Goal: Find specific page/section: Find specific page/section

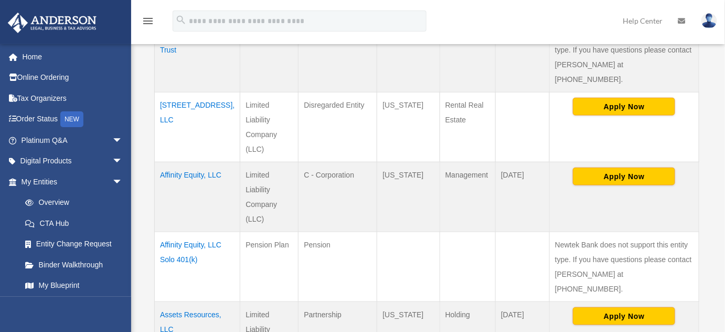
scroll to position [286, 0]
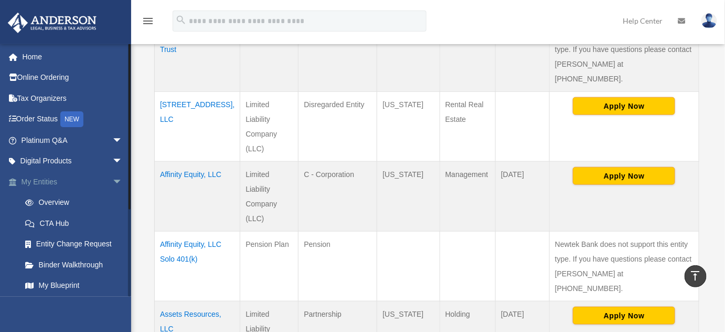
click at [63, 183] on link "My Entities arrow_drop_down" at bounding box center [72, 181] width 131 height 21
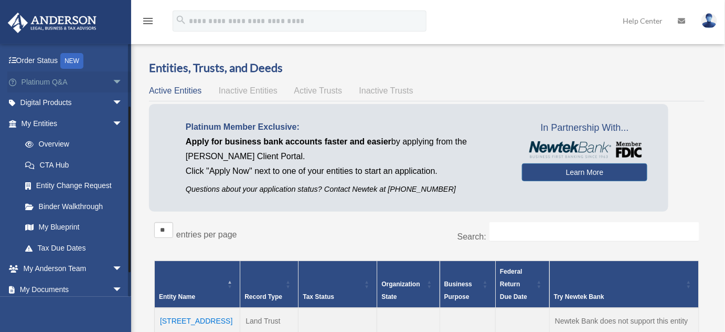
scroll to position [95, 0]
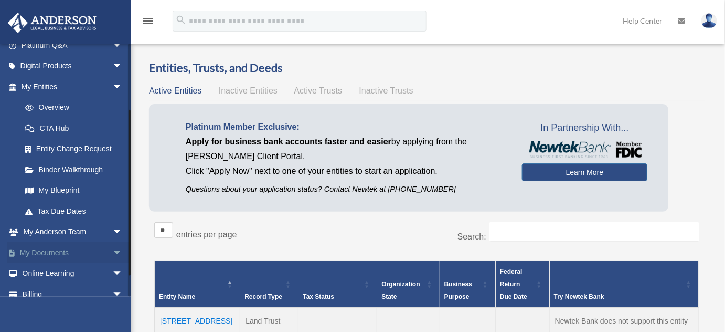
click at [64, 250] on link "My Documents arrow_drop_down" at bounding box center [72, 252] width 131 height 21
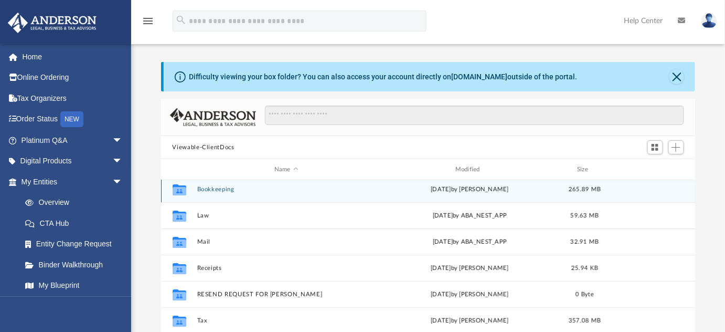
scroll to position [47, 0]
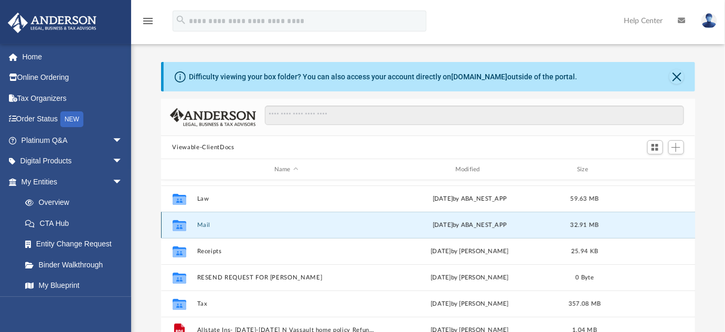
click at [204, 221] on button "Mail" at bounding box center [286, 224] width 179 height 7
click at [204, 225] on button "Mail" at bounding box center [286, 224] width 179 height 7
click at [206, 221] on button "Mail" at bounding box center [286, 224] width 179 height 7
click at [203, 221] on button "Mail" at bounding box center [286, 224] width 179 height 7
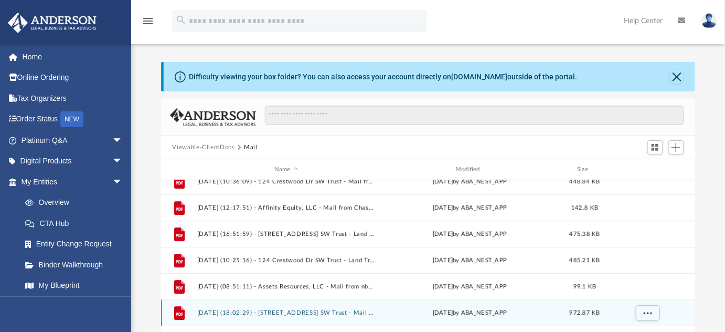
scroll to position [1031, 0]
